Goal: Task Accomplishment & Management: Complete application form

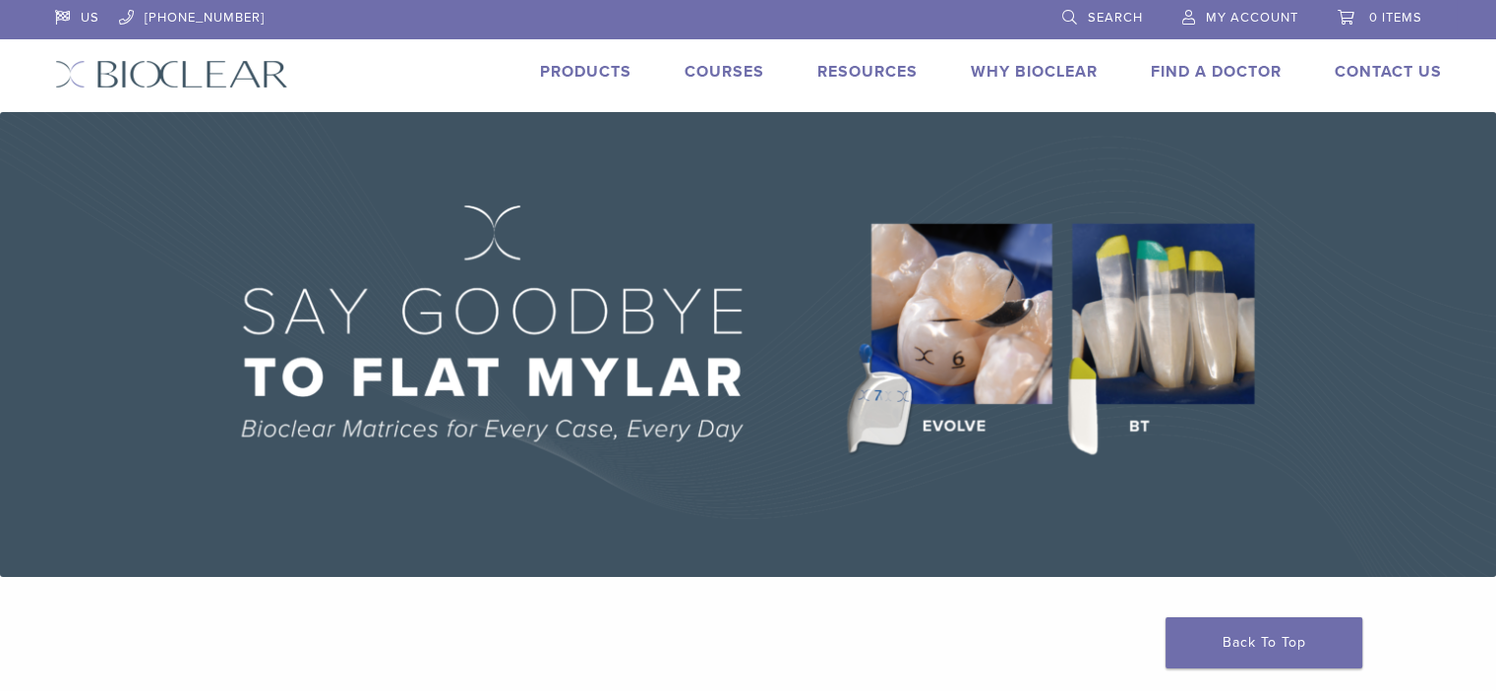
click at [1254, 28] on link "My Account" at bounding box center [1240, 15] width 116 height 30
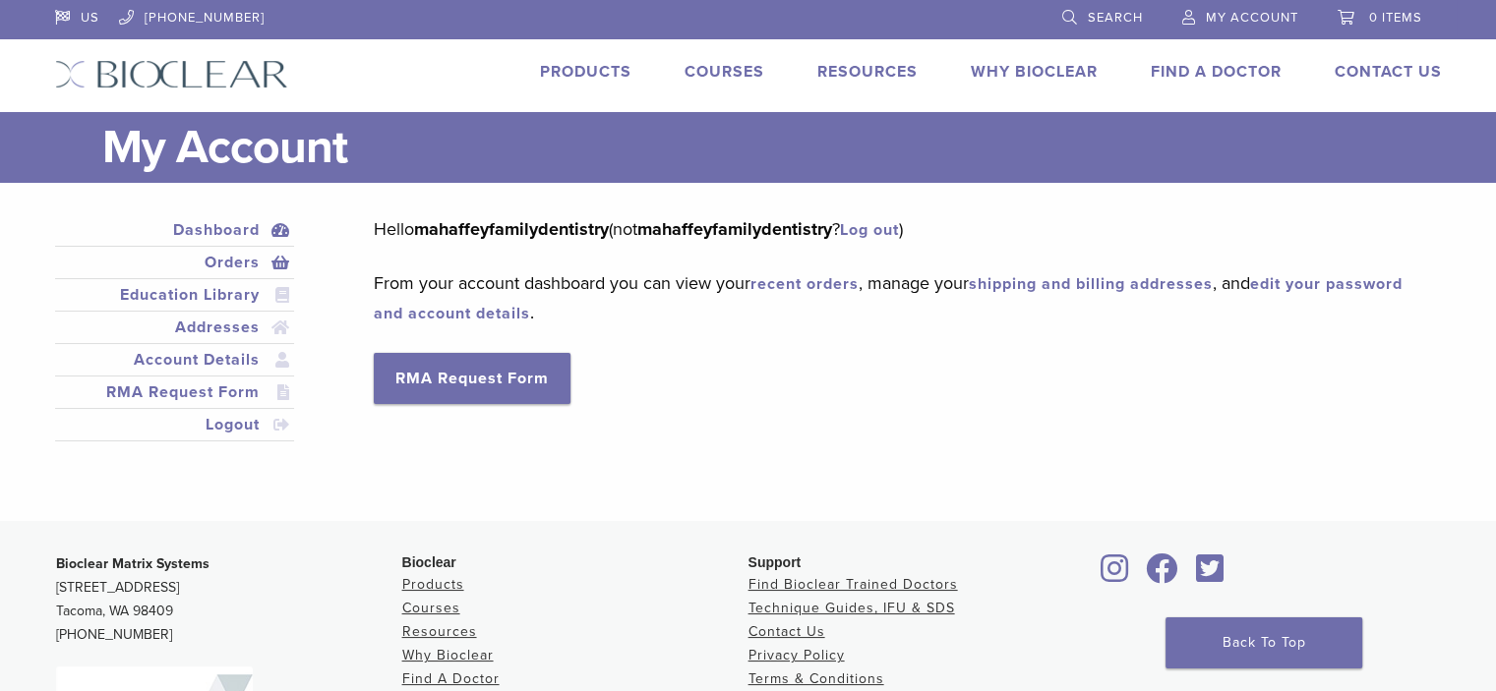
click at [236, 263] on link "Orders" at bounding box center [175, 263] width 232 height 24
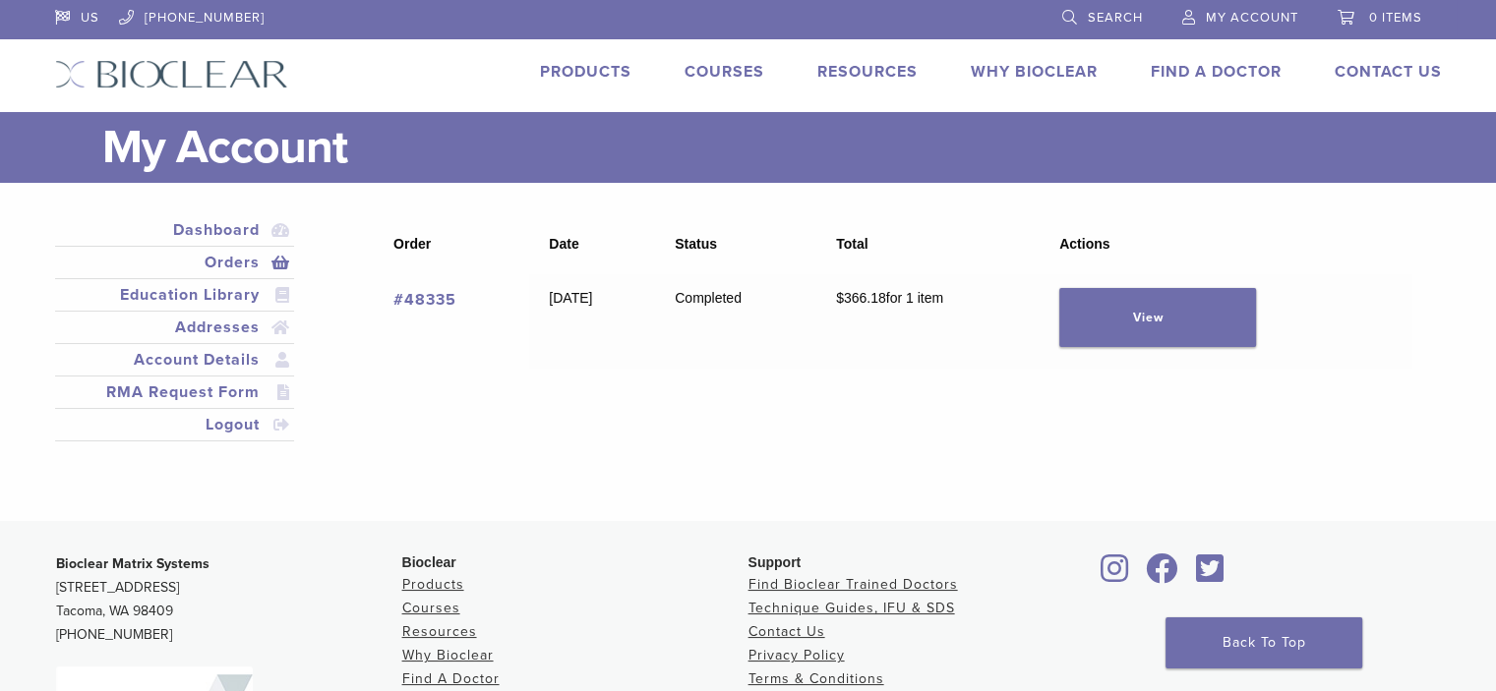
click at [437, 294] on link "#48335" at bounding box center [424, 300] width 63 height 20
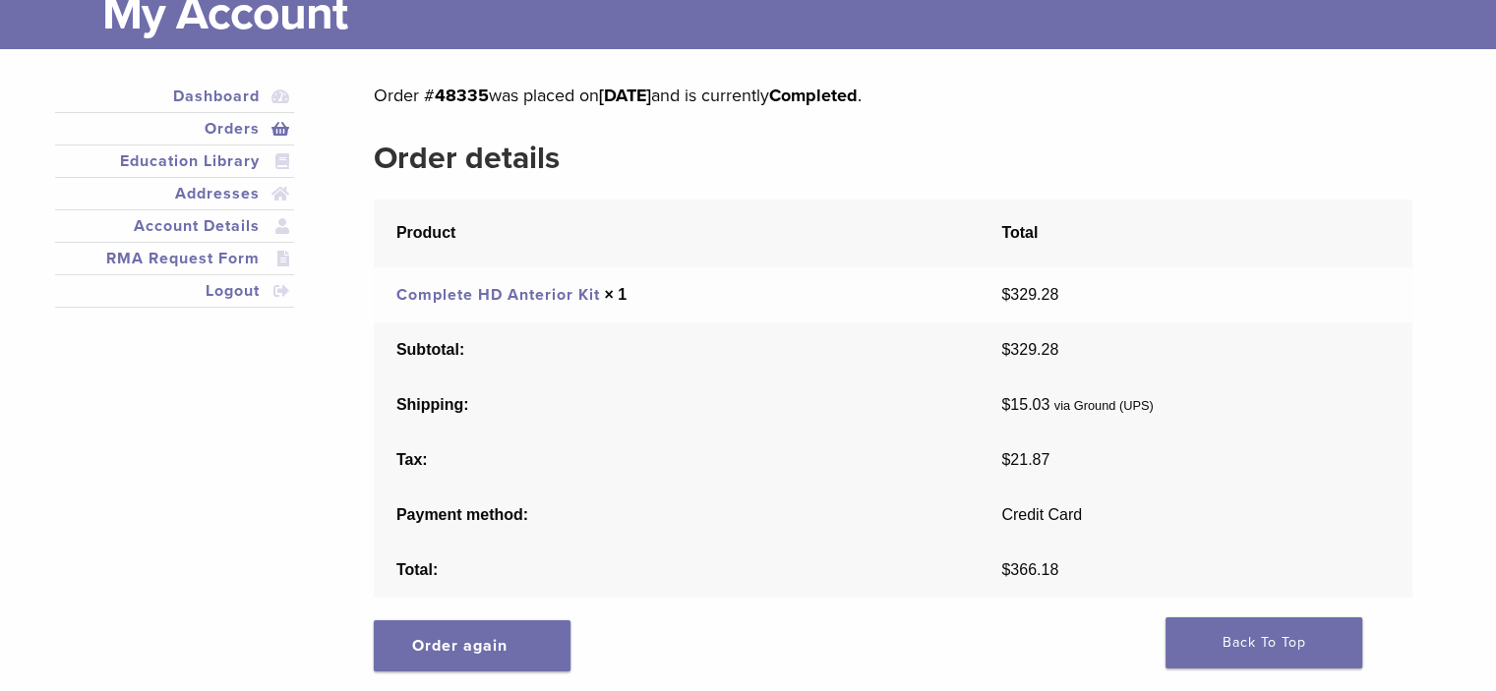
scroll to position [98, 0]
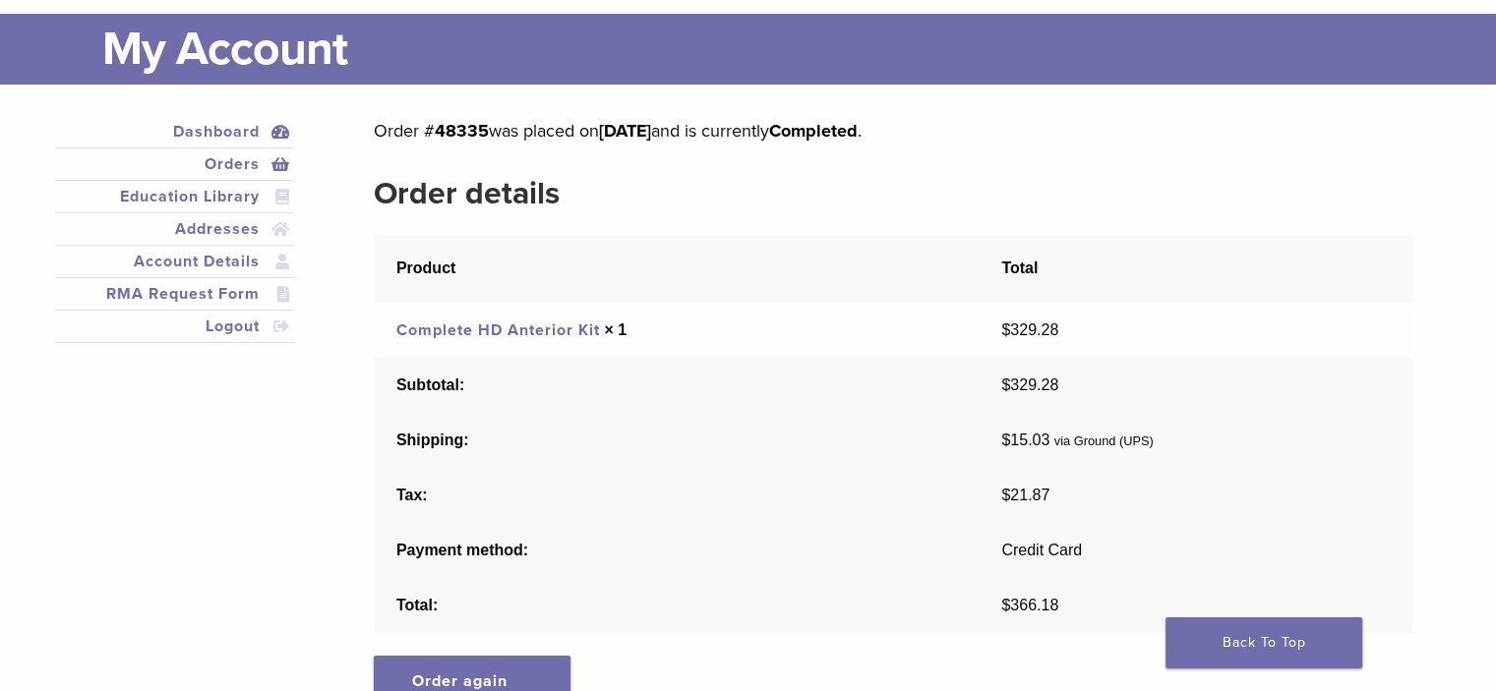
click at [232, 137] on link "Dashboard" at bounding box center [175, 132] width 232 height 24
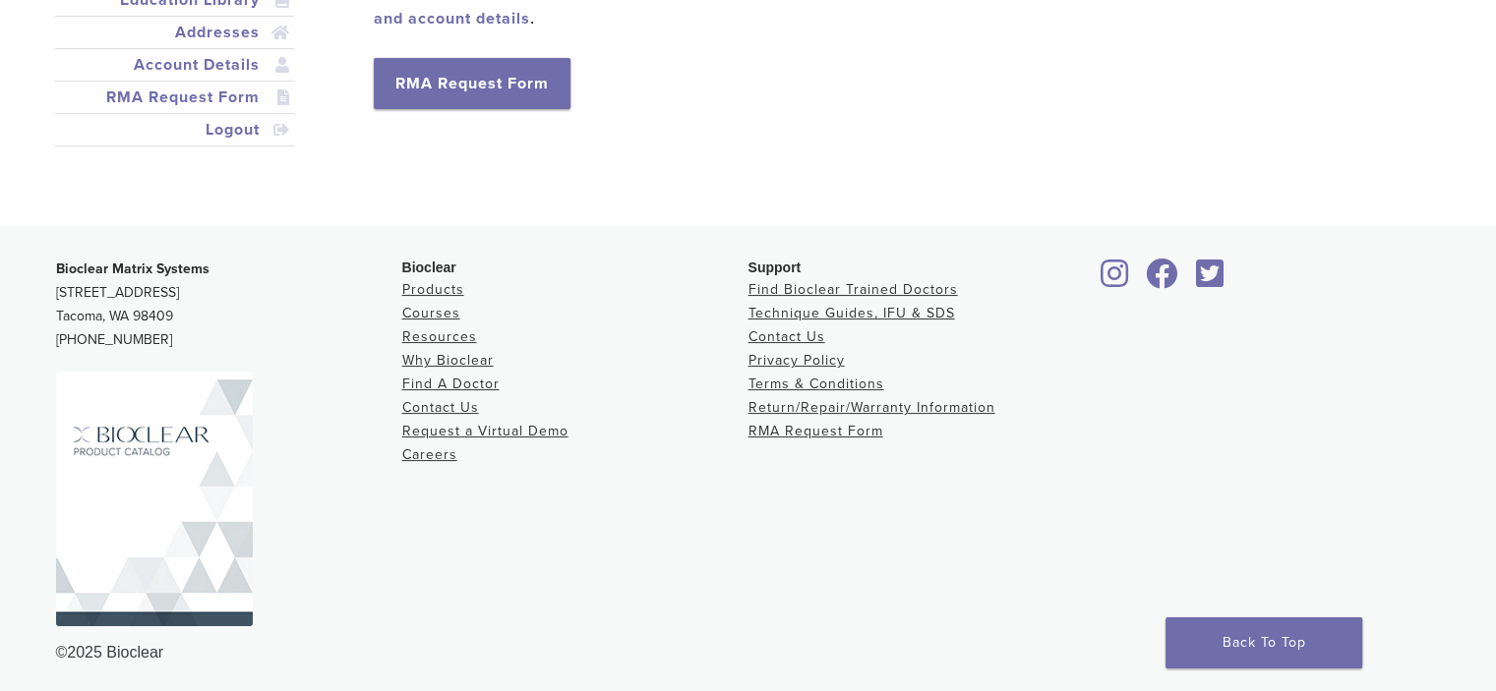
scroll to position [98, 0]
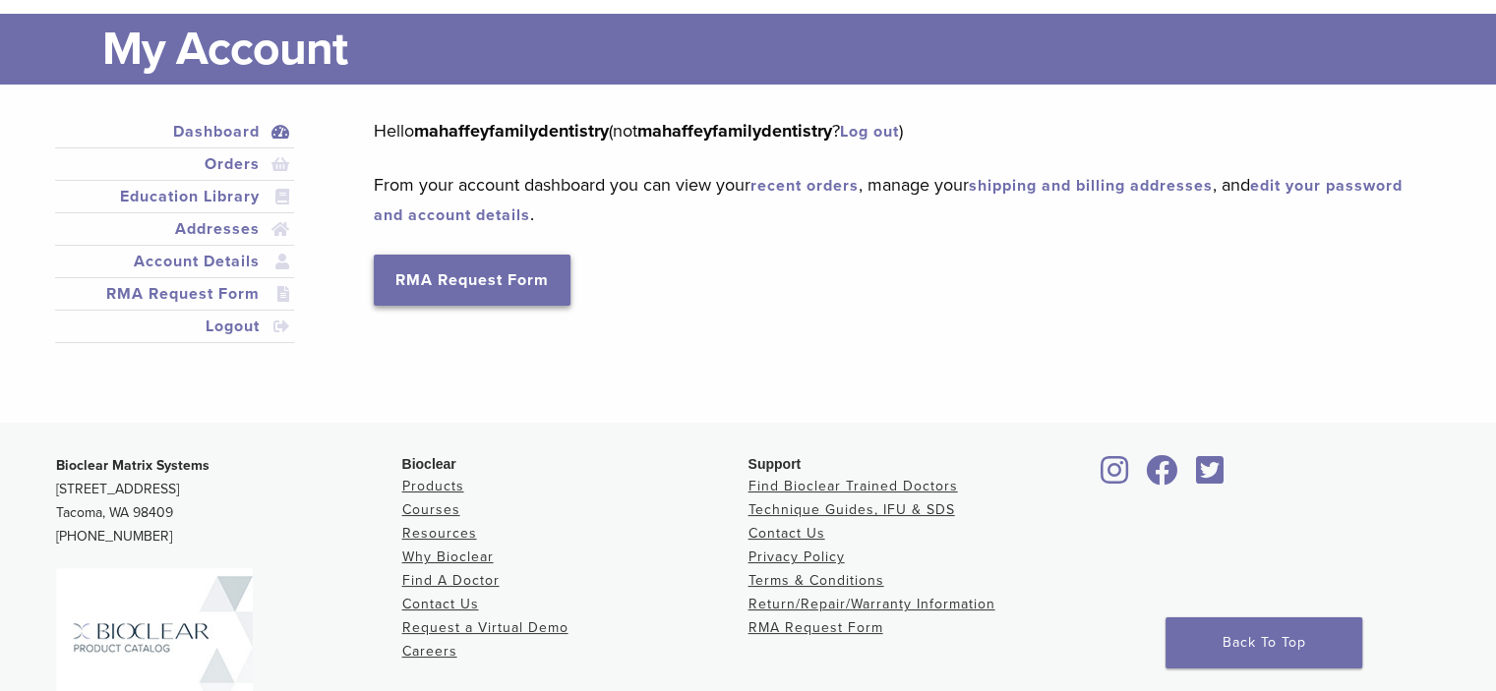
click at [456, 267] on link "RMA Request Form" at bounding box center [472, 280] width 197 height 51
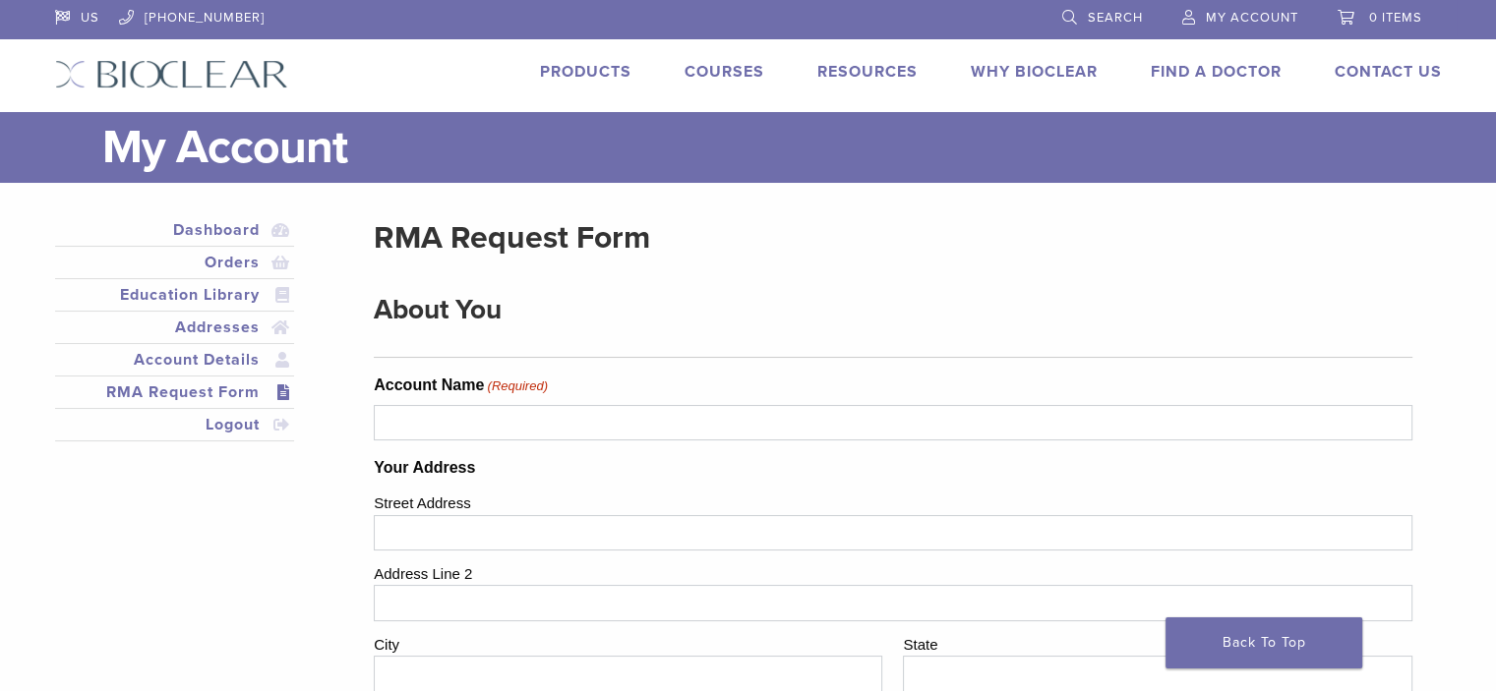
click at [1235, 18] on span "My Account" at bounding box center [1252, 18] width 92 height 16
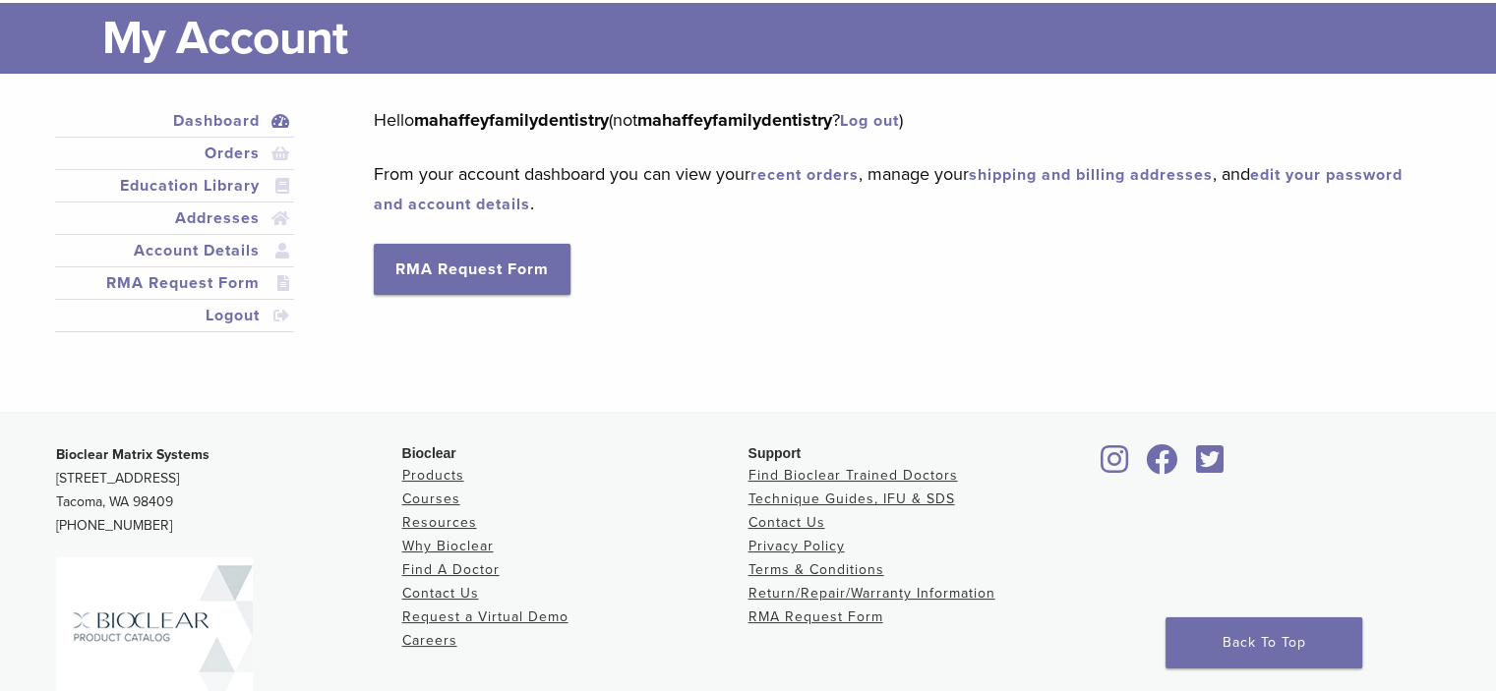
scroll to position [101, 0]
